Goal: Transaction & Acquisition: Purchase product/service

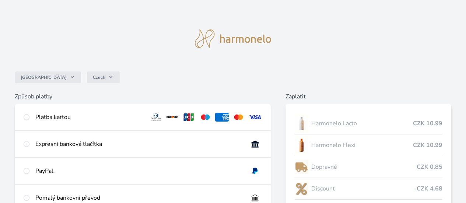
scroll to position [74, 0]
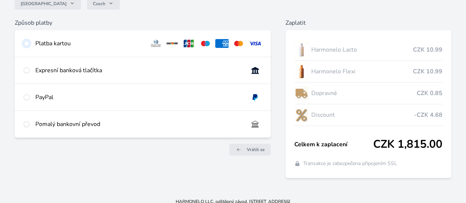
click at [29, 41] on input "radio" at bounding box center [27, 44] width 6 height 6
radio input "true"
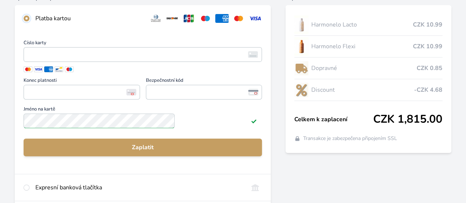
scroll to position [111, 0]
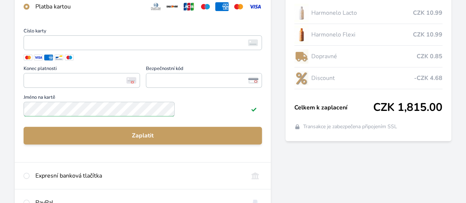
click at [32, 60] on span at bounding box center [28, 58] width 9 height 6
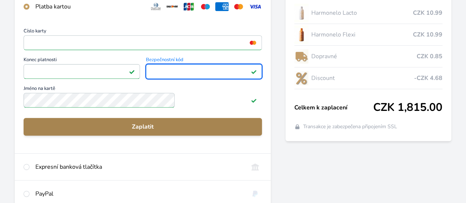
click at [183, 131] on span "Zaplatit" at bounding box center [142, 126] width 227 height 9
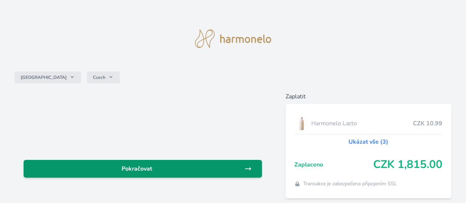
click at [169, 165] on span "Pokračovat" at bounding box center [136, 168] width 215 height 9
